Goal: Use online tool/utility: Use online tool/utility

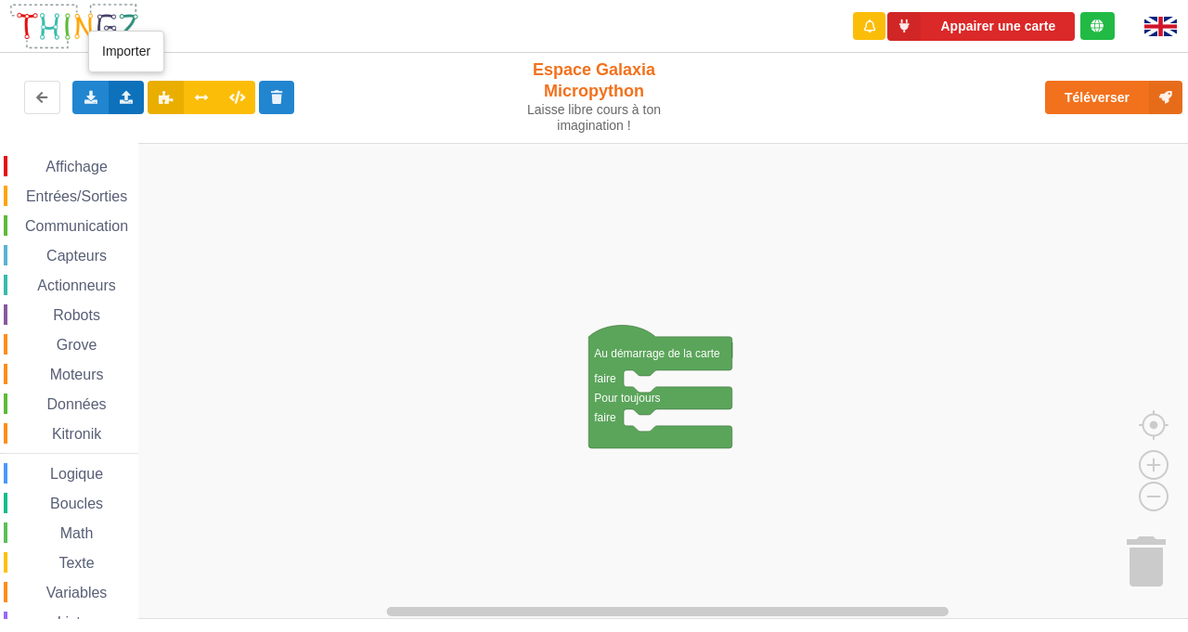
click at [118, 109] on div "Importer un assemblage de blocs Importer du code Python" at bounding box center [127, 97] width 36 height 33
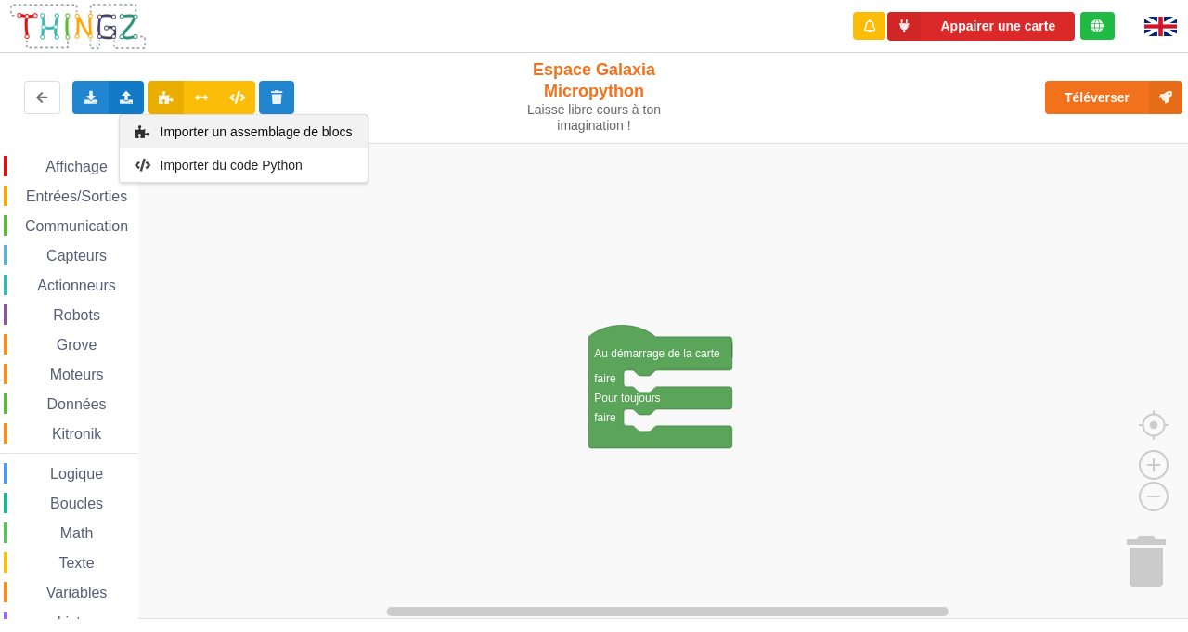
click at [204, 129] on span "Importer un assemblage de blocs" at bounding box center [256, 131] width 192 height 15
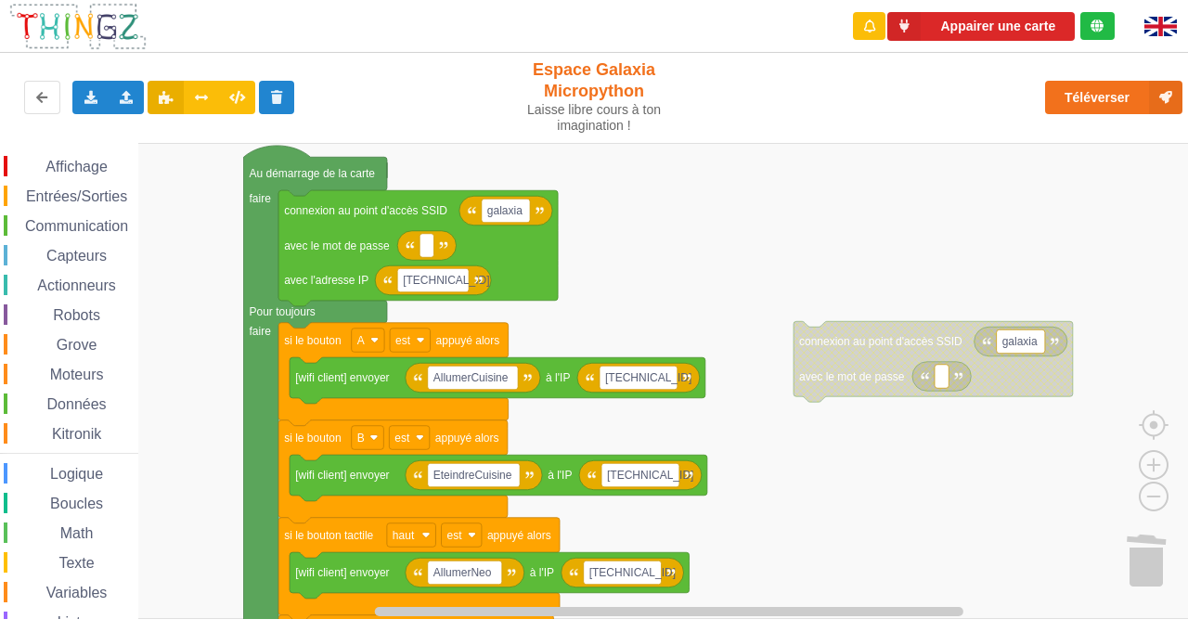
click at [655, 234] on div "Affichage Entrées/Sorties Communication Capteurs Actionneurs Robots Grove Moteu…" at bounding box center [600, 381] width 1201 height 476
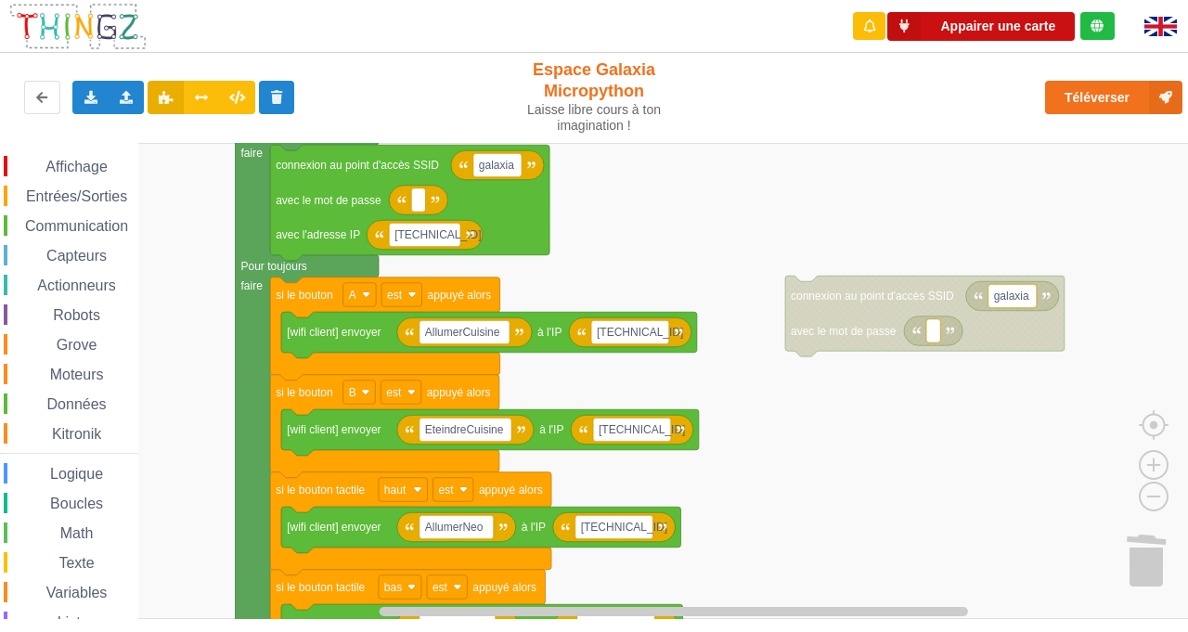
click at [1036, 32] on button "Appairer une carte" at bounding box center [980, 26] width 187 height 29
